Goal: Task Accomplishment & Management: Complete application form

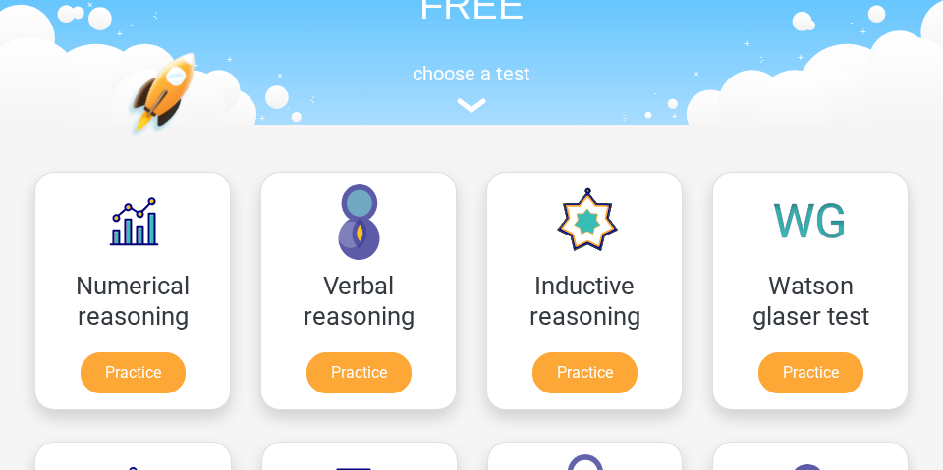
scroll to position [145, 0]
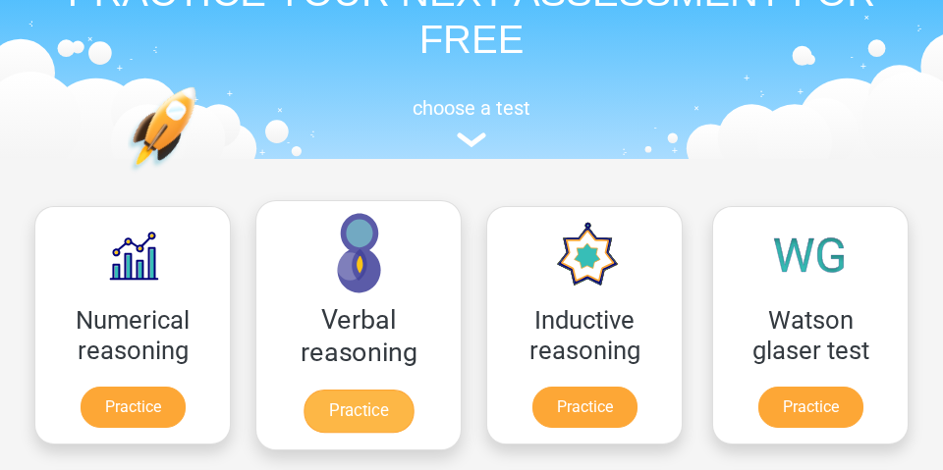
scroll to position [97, 0]
